Goal: Information Seeking & Learning: Learn about a topic

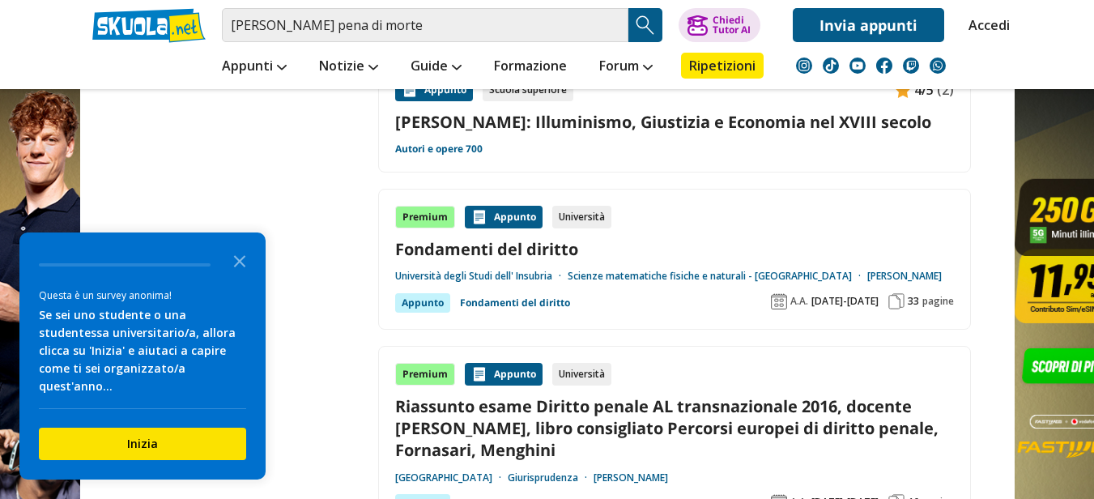
scroll to position [2267, 0]
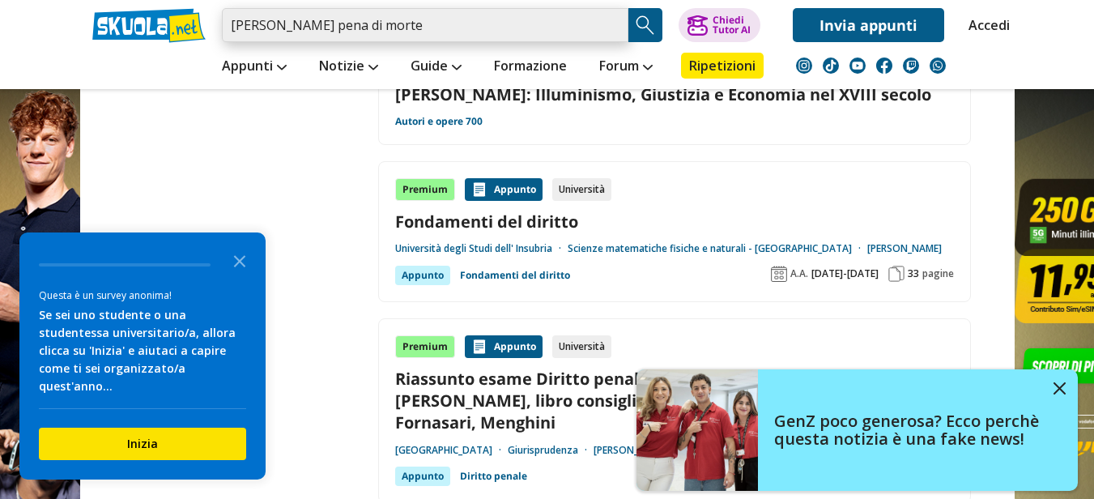
click at [487, 22] on input "[PERSON_NAME] pena di morte" at bounding box center [425, 25] width 406 height 34
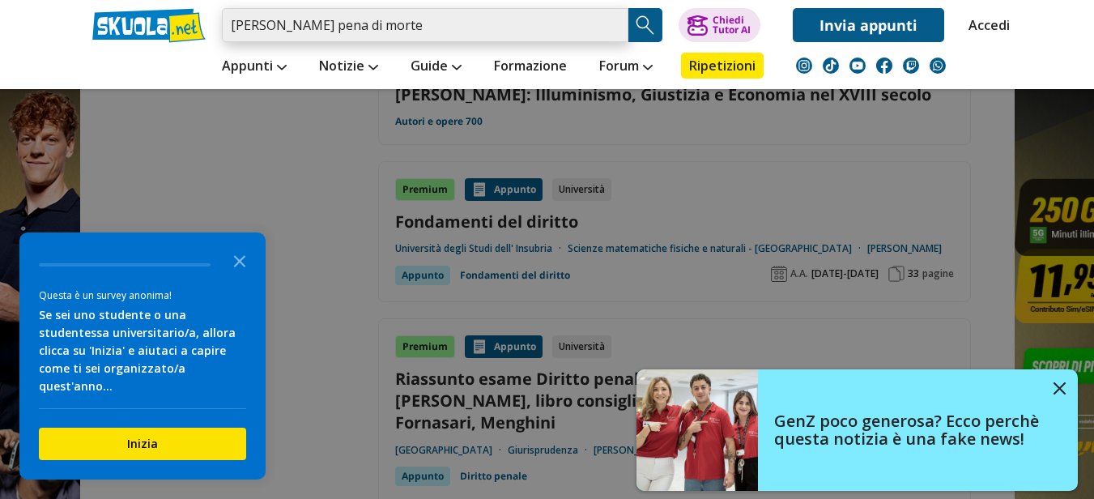
click at [614, 19] on input "[PERSON_NAME] pena di morte" at bounding box center [425, 25] width 406 height 34
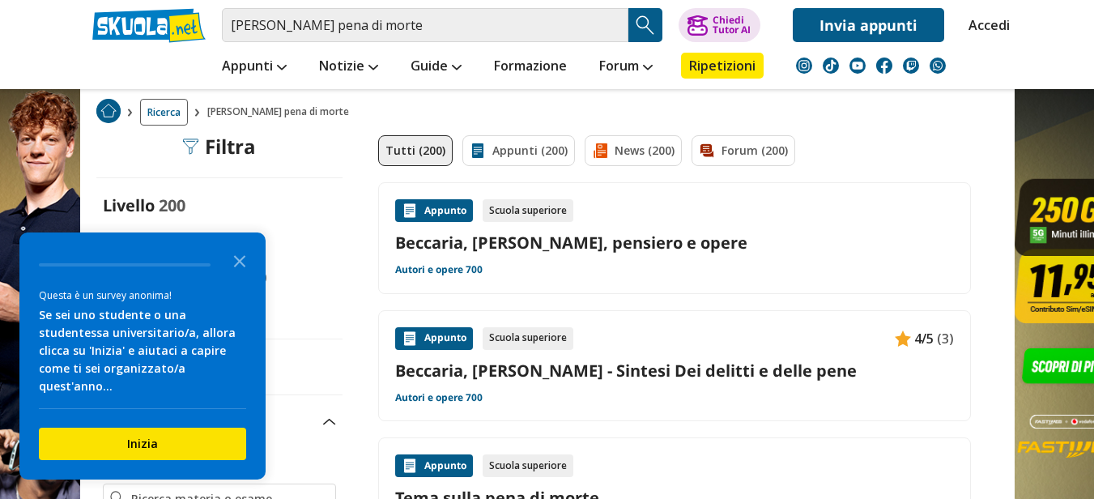
drag, startPoint x: 521, startPoint y: 209, endPoint x: 516, endPoint y: 231, distance: 22.6
click at [518, 219] on div "Scuola superiore" at bounding box center [527, 210] width 91 height 23
